Goal: Task Accomplishment & Management: Use online tool/utility

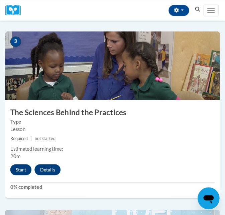
scroll to position [535, 0]
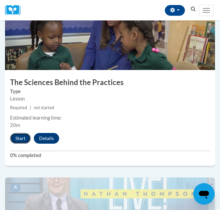
click at [22, 143] on button "Start" at bounding box center [20, 138] width 21 height 11
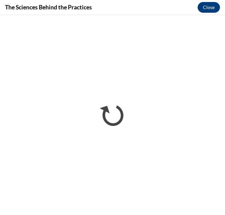
scroll to position [0, 0]
